Goal: Navigation & Orientation: Find specific page/section

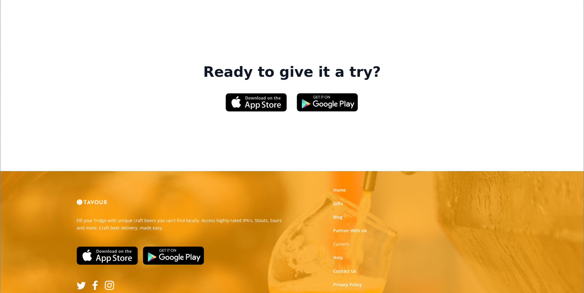
scroll to position [928, 0]
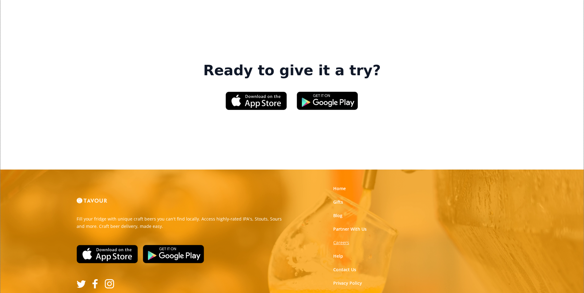
click at [343, 239] on strong "Careers" at bounding box center [341, 242] width 16 height 6
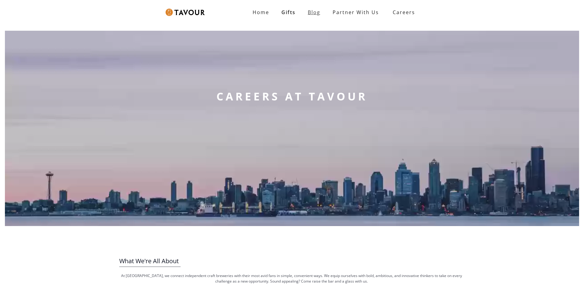
click at [312, 12] on link "Blog" at bounding box center [314, 12] width 25 height 12
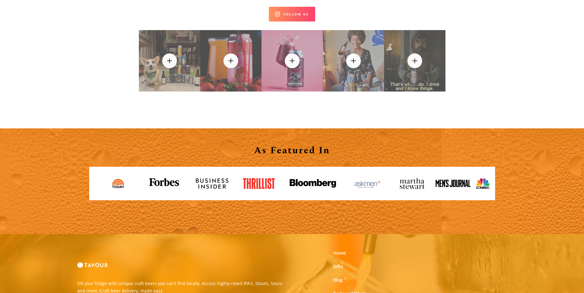
scroll to position [6624, 0]
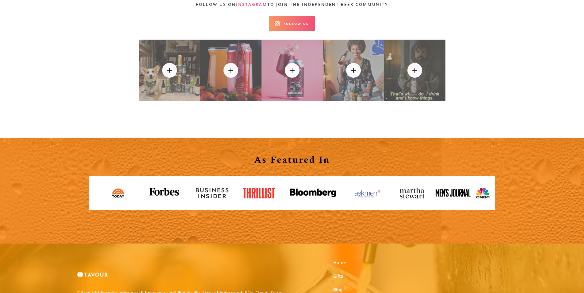
click at [271, 16] on link "Follow Us" at bounding box center [292, 23] width 46 height 15
